Goal: Task Accomplishment & Management: Use online tool/utility

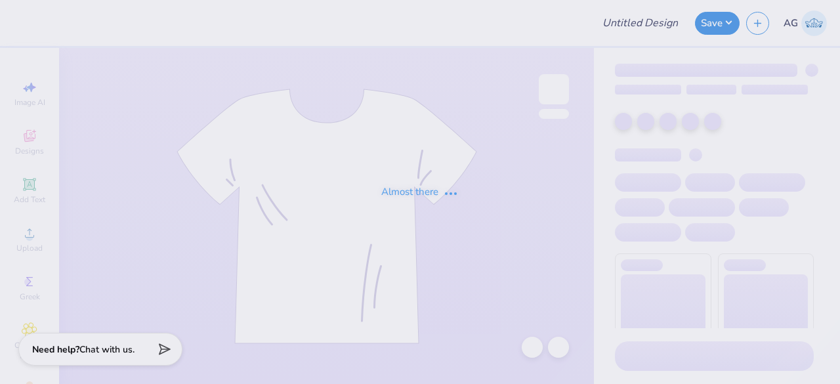
type input "chorale shirt"
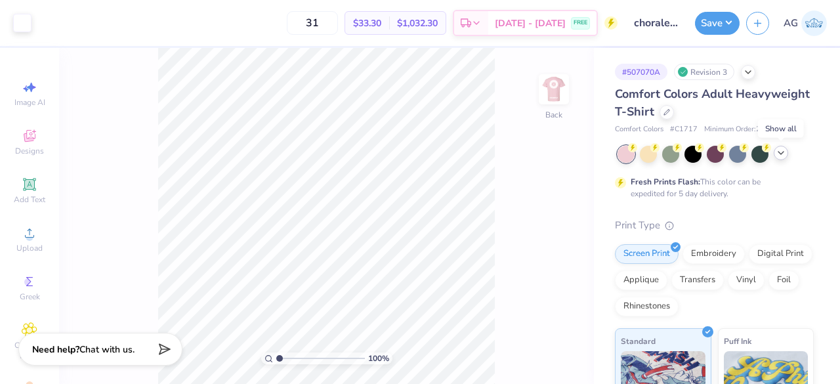
click at [780, 153] on polyline at bounding box center [780, 153] width 5 height 3
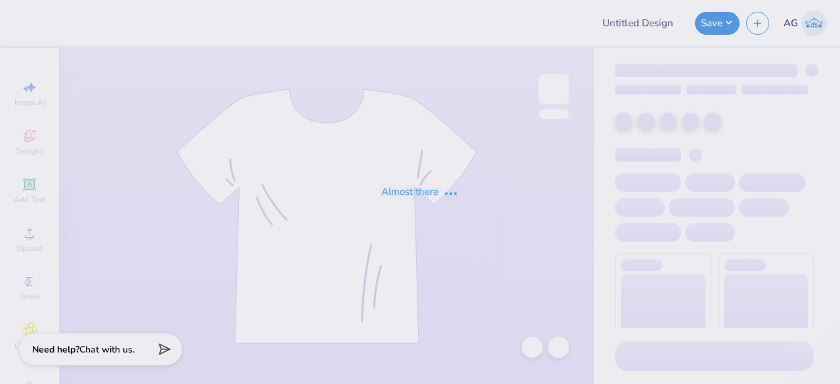
type input "chorale shirt"
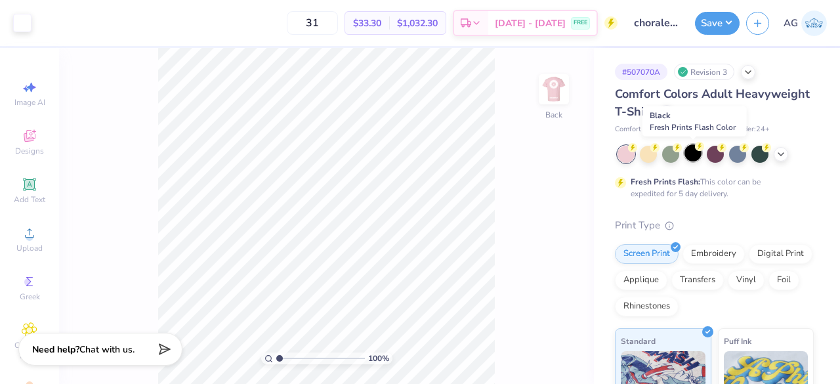
click at [695, 152] on div at bounding box center [692, 152] width 17 height 17
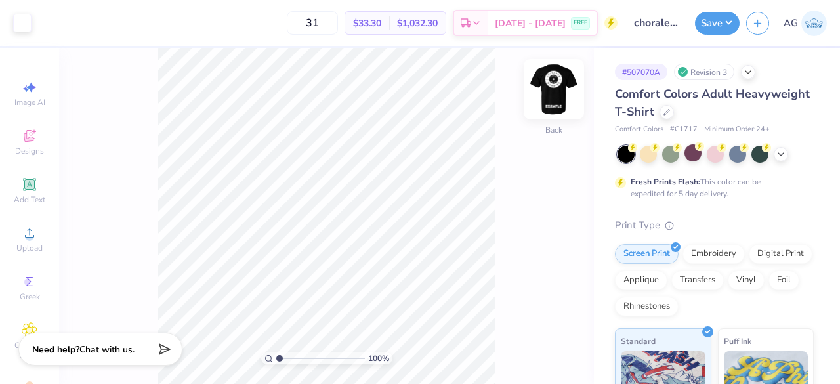
click at [555, 90] on img at bounding box center [554, 89] width 53 height 53
click at [721, 23] on button "Save" at bounding box center [717, 21] width 45 height 23
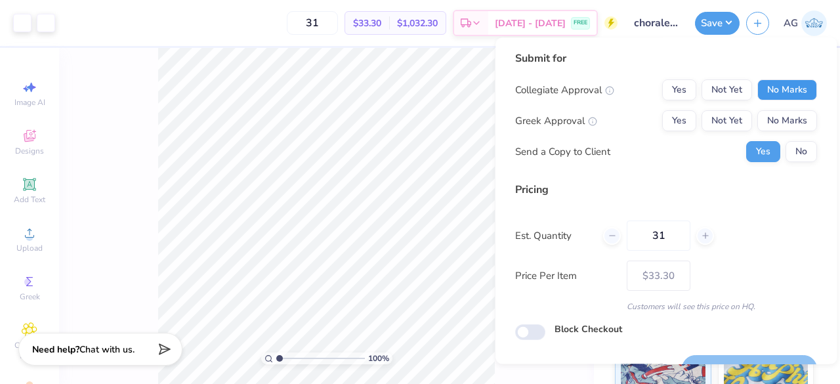
click at [774, 96] on button "No Marks" at bounding box center [787, 89] width 60 height 21
click at [782, 121] on button "No Marks" at bounding box center [787, 120] width 60 height 21
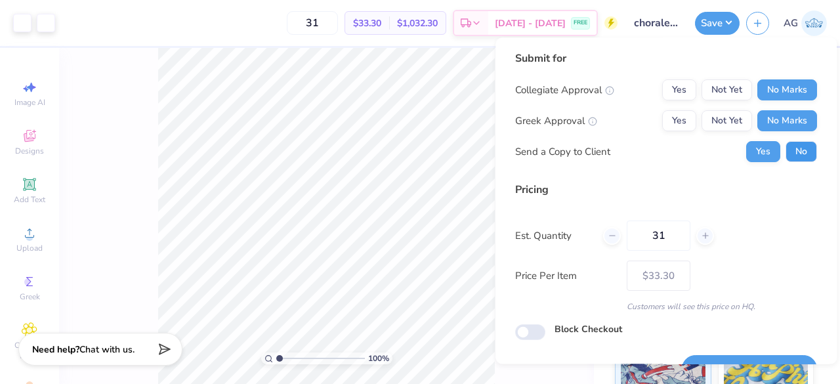
click at [790, 141] on button "No" at bounding box center [802, 151] width 32 height 21
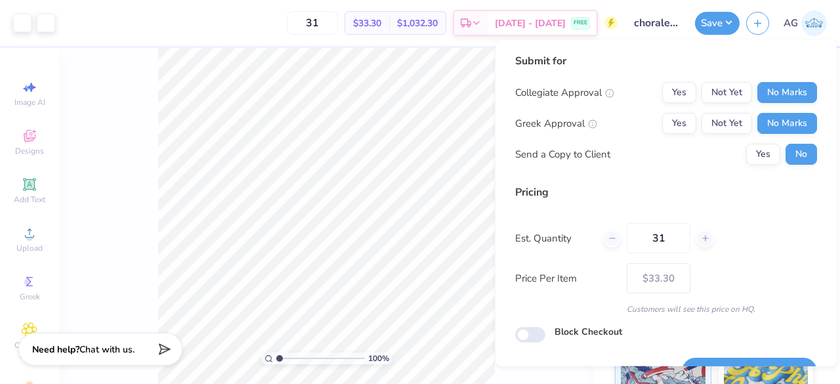
scroll to position [30, 0]
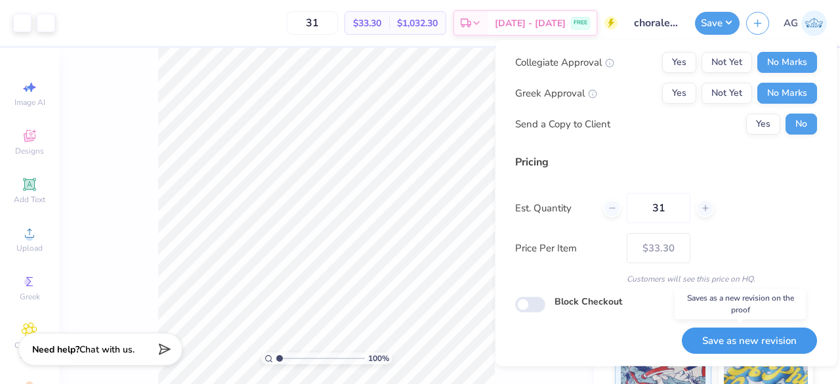
click at [739, 338] on button "Save as new revision" at bounding box center [749, 340] width 135 height 27
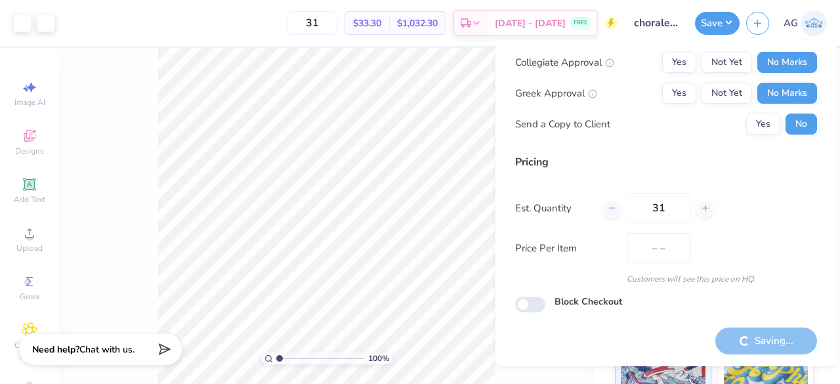
type input "$33.30"
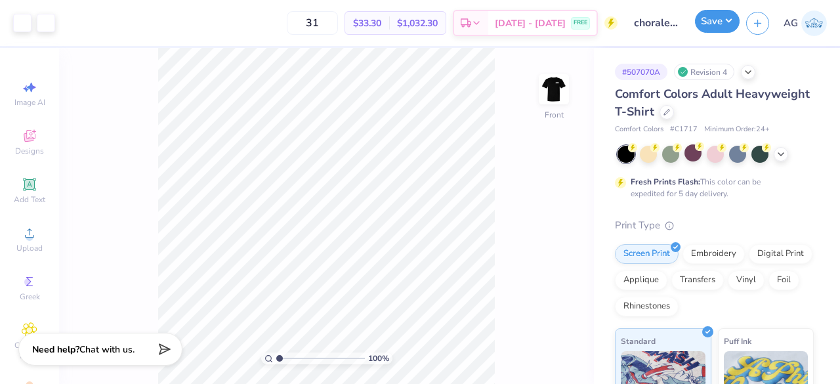
click at [726, 15] on button "Save" at bounding box center [717, 21] width 45 height 23
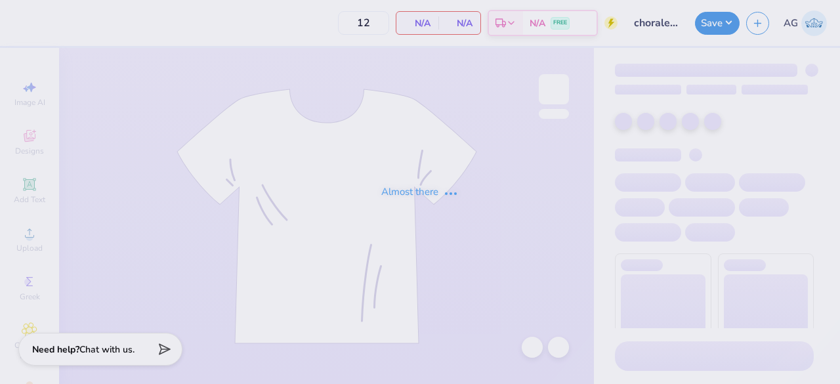
type input "31"
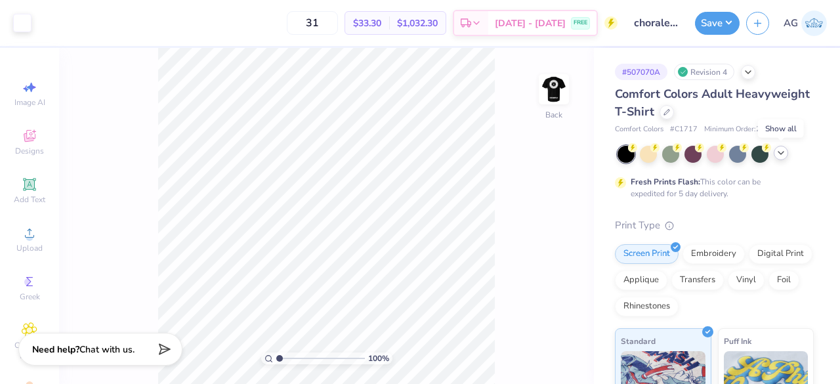
click at [782, 150] on icon at bounding box center [781, 153] width 11 height 11
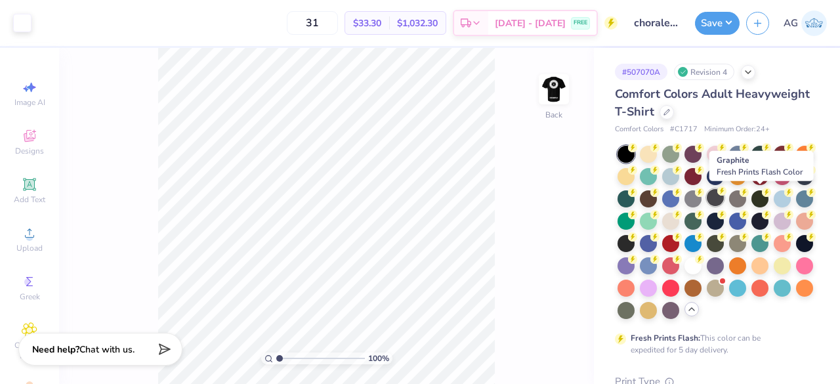
click at [637, 152] on circle at bounding box center [632, 147] width 9 height 9
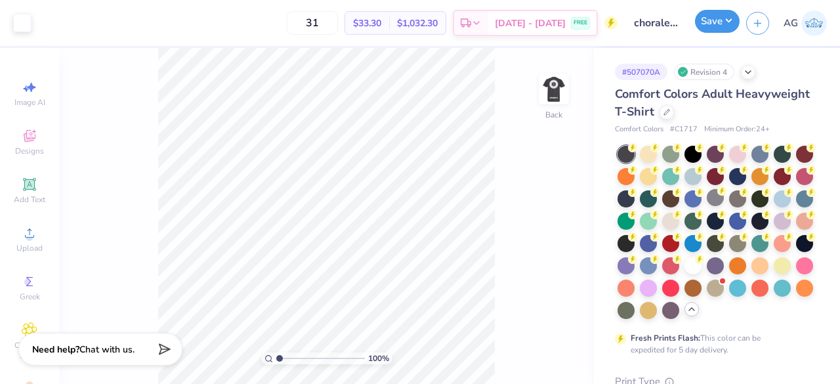
click at [725, 28] on button "Save" at bounding box center [717, 21] width 45 height 23
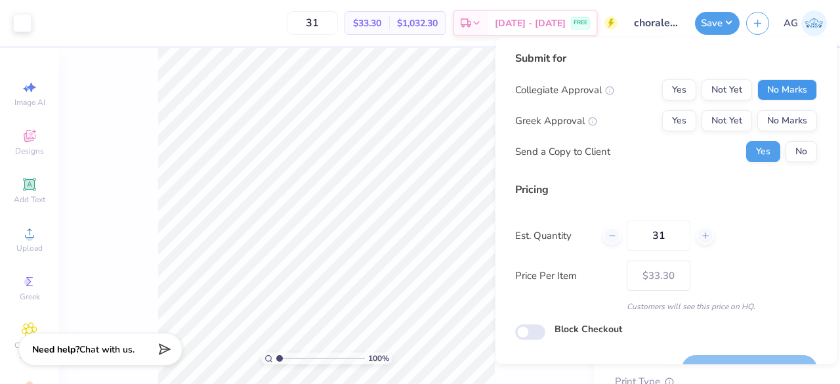
click at [799, 91] on button "No Marks" at bounding box center [787, 89] width 60 height 21
click at [789, 121] on button "No Marks" at bounding box center [787, 120] width 60 height 21
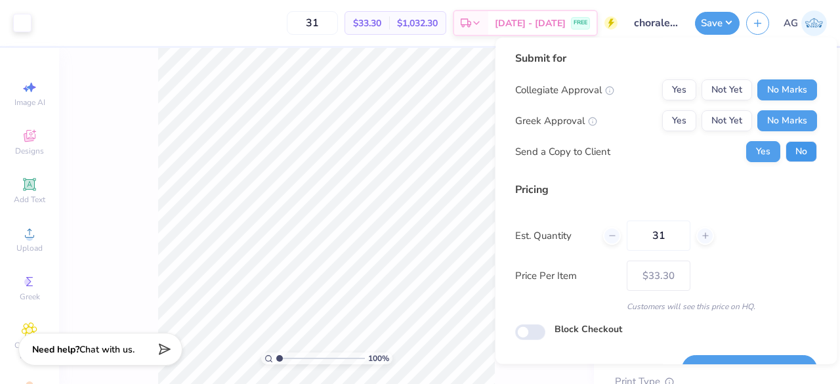
click at [791, 144] on button "No" at bounding box center [802, 151] width 32 height 21
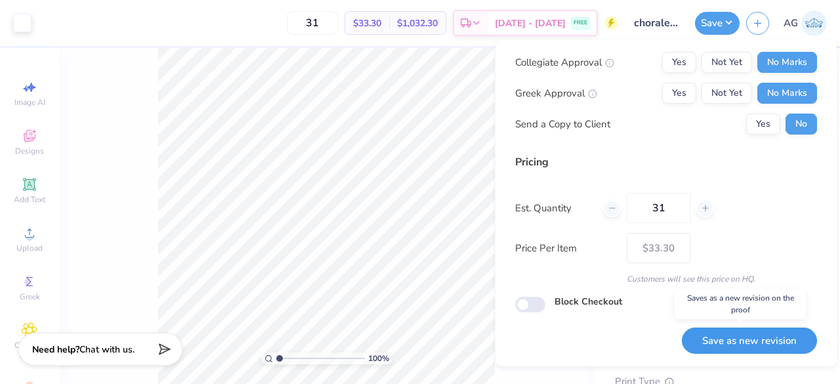
click at [756, 331] on button "Save as new revision" at bounding box center [749, 340] width 135 height 27
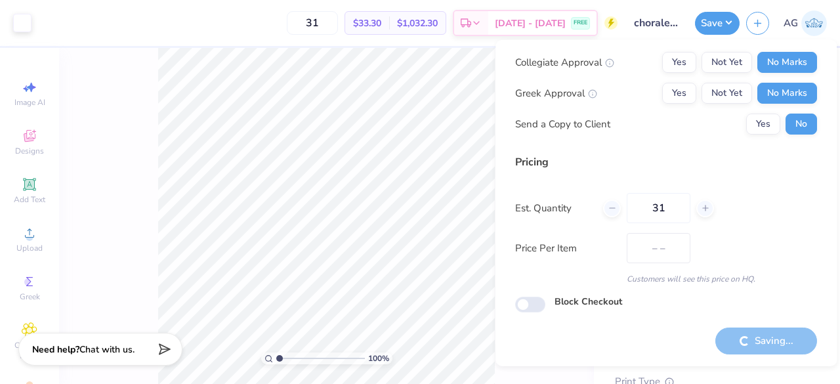
type input "$33.30"
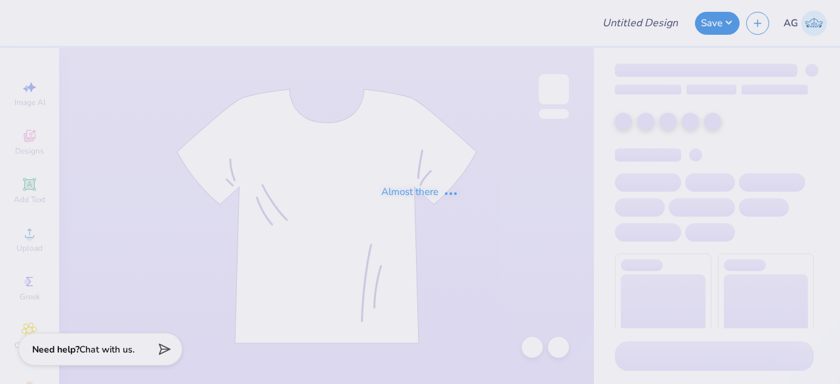
type input "chorale shirt"
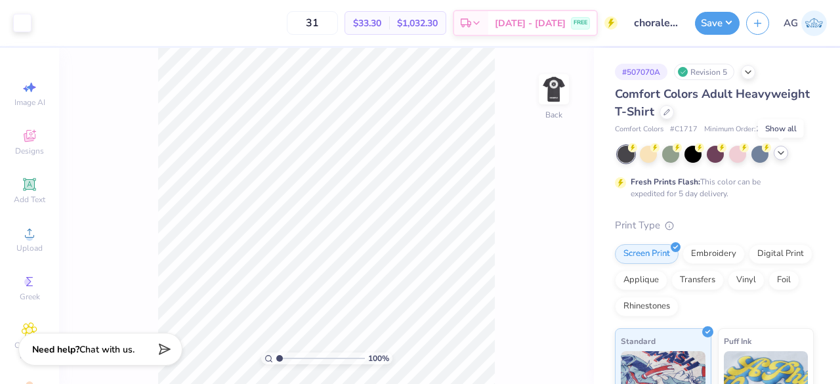
click at [784, 149] on icon at bounding box center [781, 153] width 11 height 11
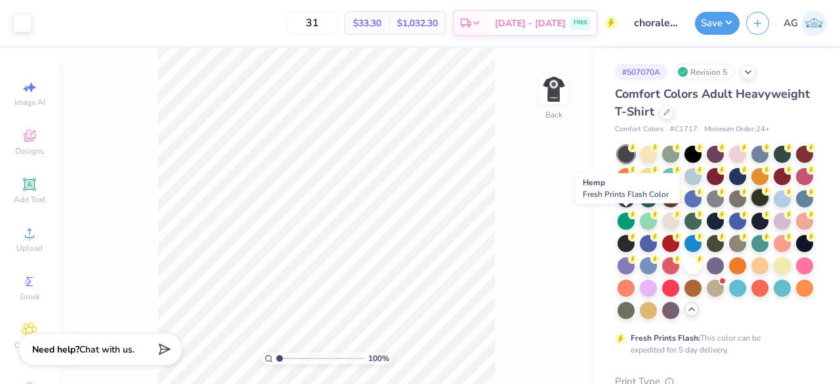
click at [751, 206] on div at bounding box center [759, 197] width 17 height 17
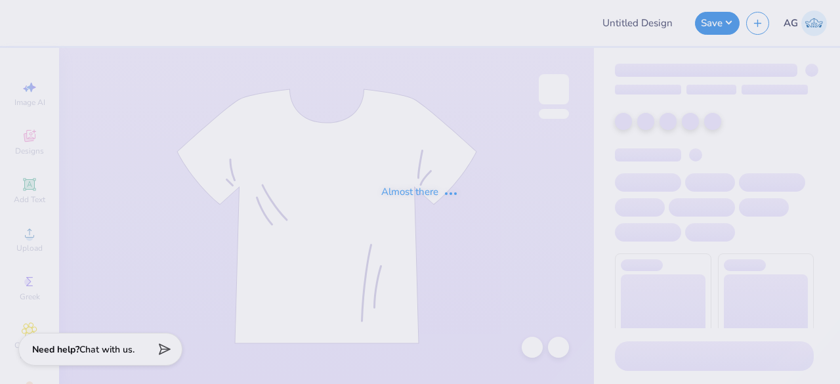
type input "chorale shirt"
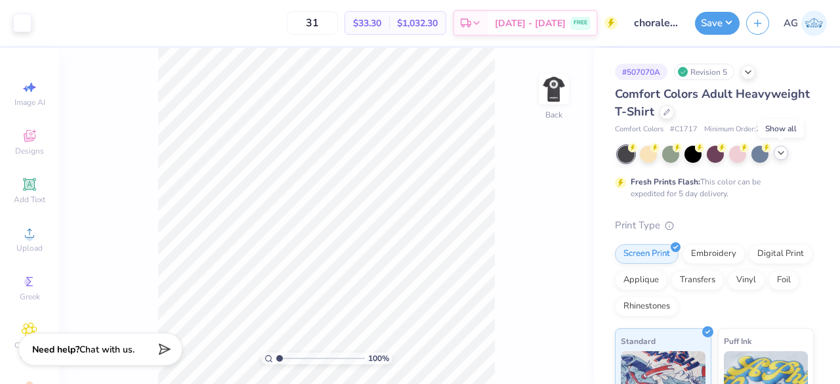
click at [786, 156] on div at bounding box center [781, 153] width 14 height 14
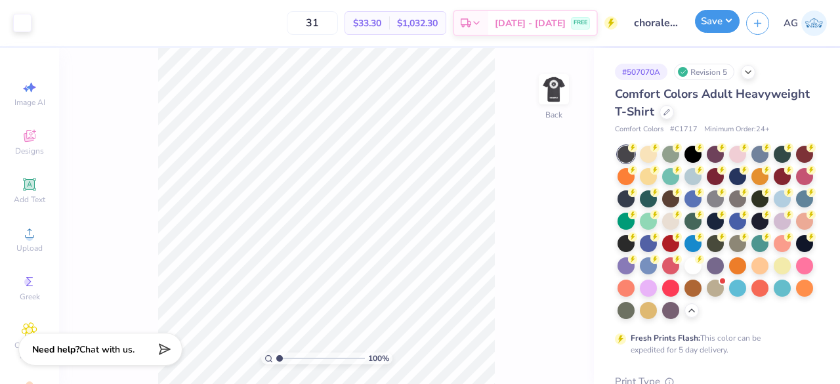
click at [730, 19] on button "Save" at bounding box center [717, 21] width 45 height 23
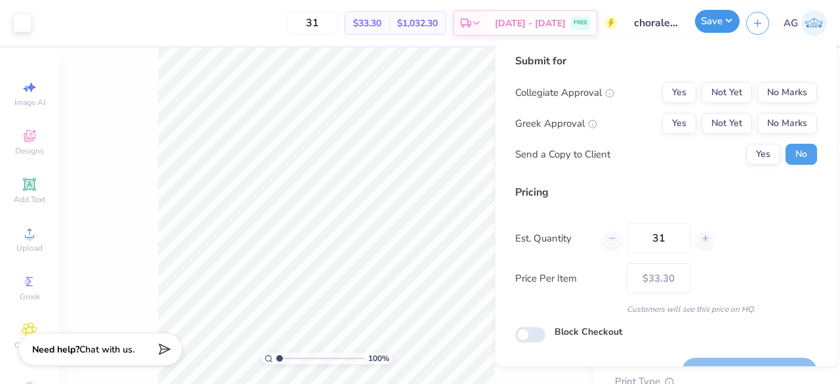
click at [732, 22] on button "Save" at bounding box center [717, 21] width 45 height 23
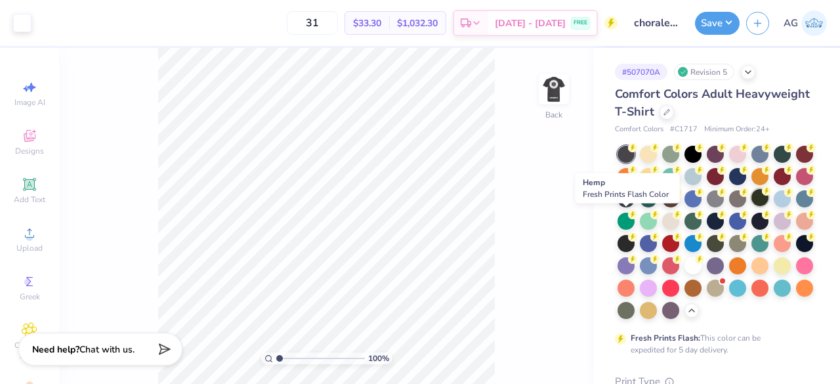
click at [751, 206] on div at bounding box center [759, 197] width 17 height 17
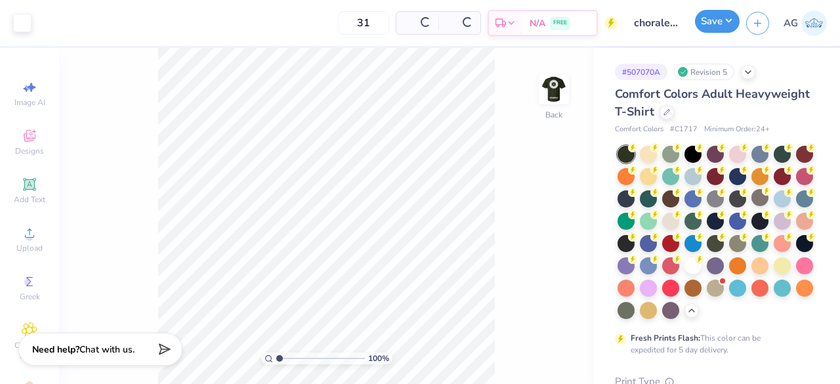
click at [722, 22] on button "Save" at bounding box center [717, 21] width 45 height 23
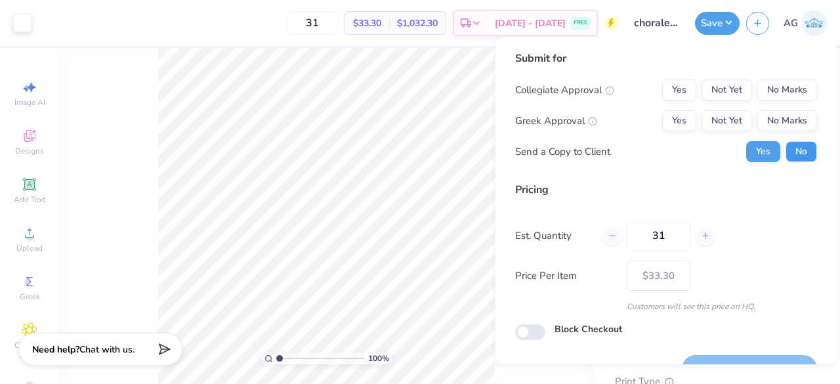
click at [791, 154] on button "No" at bounding box center [802, 151] width 32 height 21
click at [782, 89] on button "No Marks" at bounding box center [787, 89] width 60 height 21
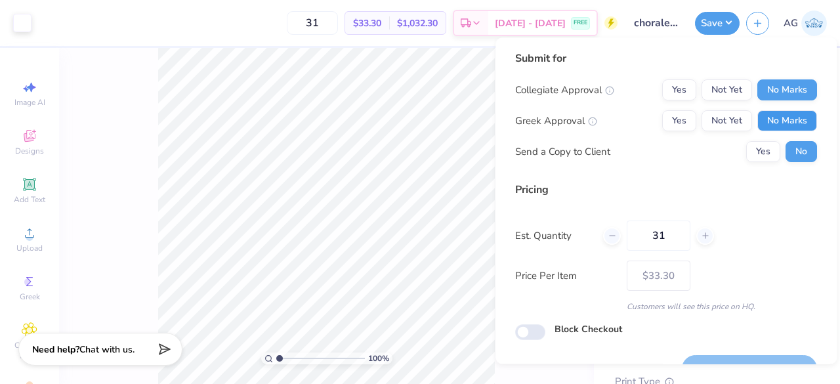
click at [781, 130] on button "No Marks" at bounding box center [787, 120] width 60 height 21
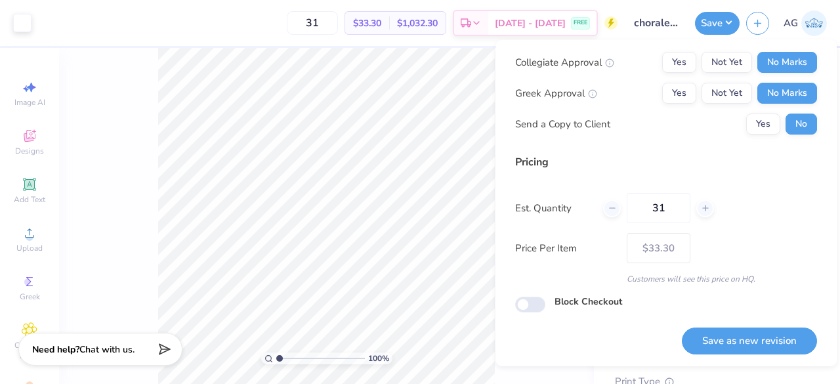
scroll to position [30, 0]
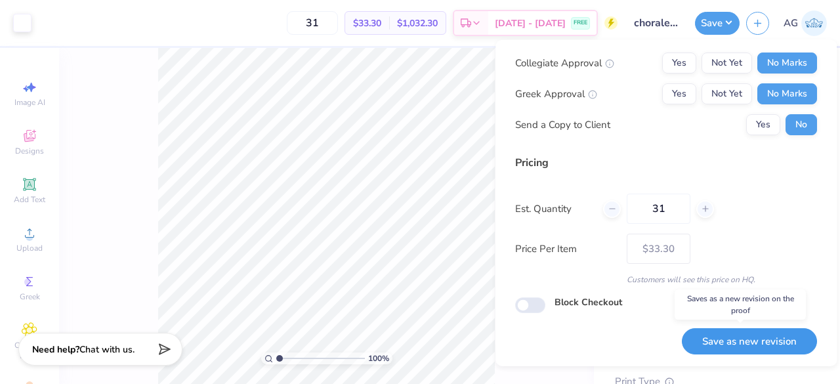
click at [732, 331] on button "Save as new revision" at bounding box center [749, 340] width 135 height 27
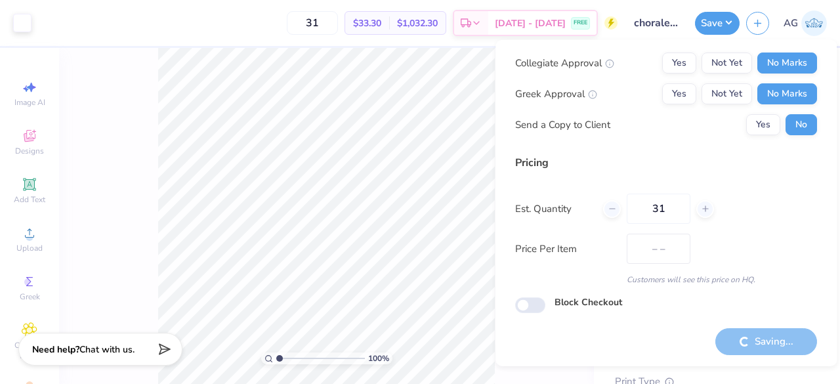
type input "$33.30"
